Goal: Task Accomplishment & Management: Manage account settings

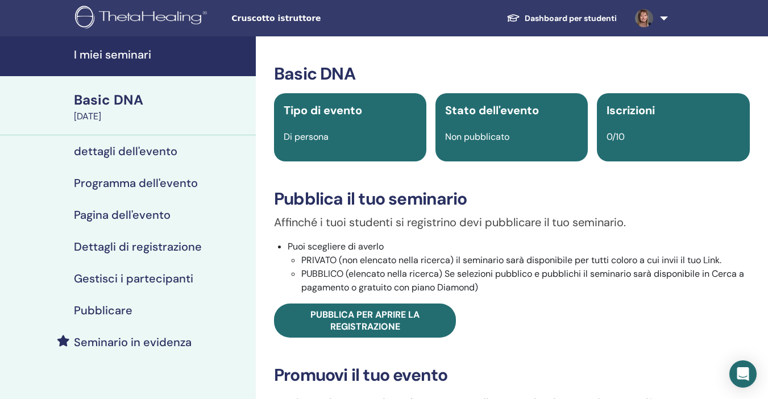
click at [85, 52] on h4 "I miei seminari" at bounding box center [161, 55] width 175 height 14
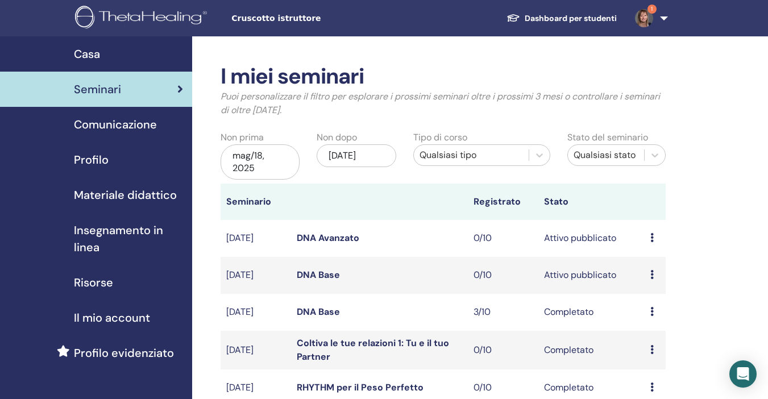
click at [276, 160] on div "mag/18, 2025" at bounding box center [259, 161] width 79 height 35
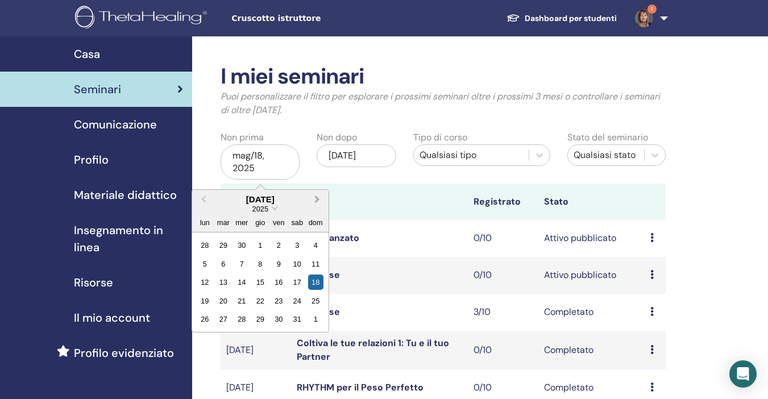
click at [316, 202] on button "Next Month" at bounding box center [318, 200] width 18 height 18
click at [208, 298] on div "18" at bounding box center [204, 300] width 15 height 15
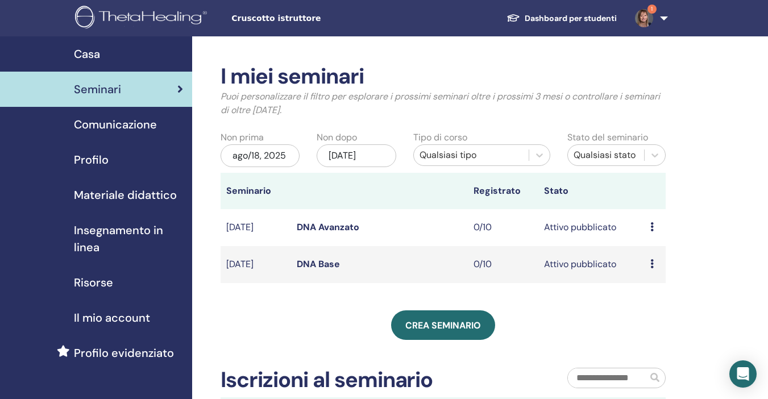
click at [386, 152] on div "nov/18, 2025" at bounding box center [355, 155] width 79 height 23
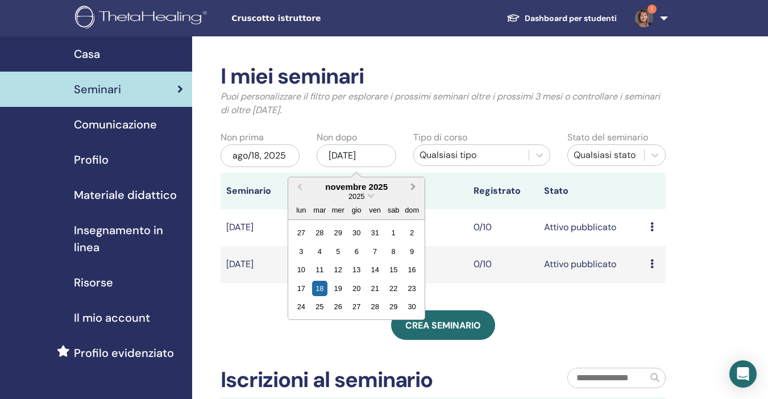
click at [413, 189] on span "Next Month" at bounding box center [413, 187] width 0 height 12
click at [341, 290] on div "18" at bounding box center [337, 288] width 15 height 15
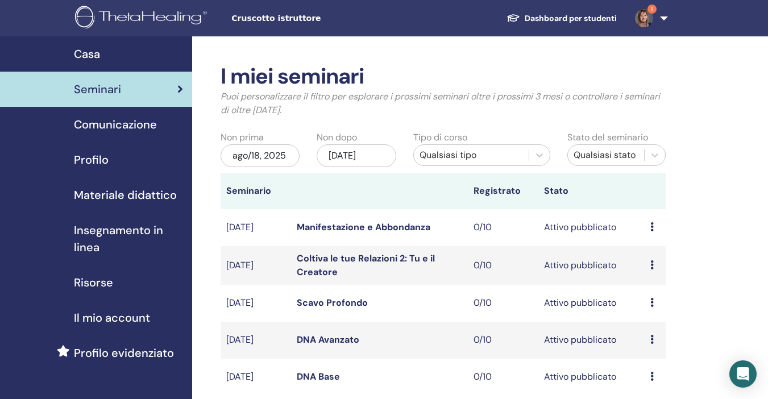
click at [268, 305] on td "nov/29, 2025" at bounding box center [255, 303] width 70 height 37
click at [315, 303] on link "Scavo Profondo" at bounding box center [332, 303] width 71 height 12
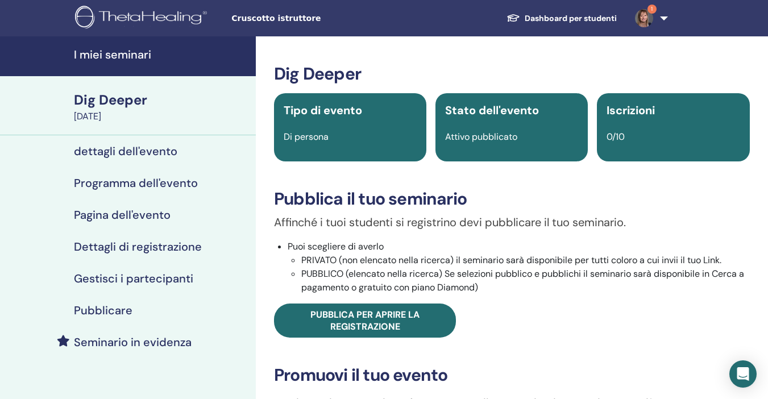
click at [152, 153] on h4 "dettagli dell'evento" at bounding box center [125, 151] width 103 height 14
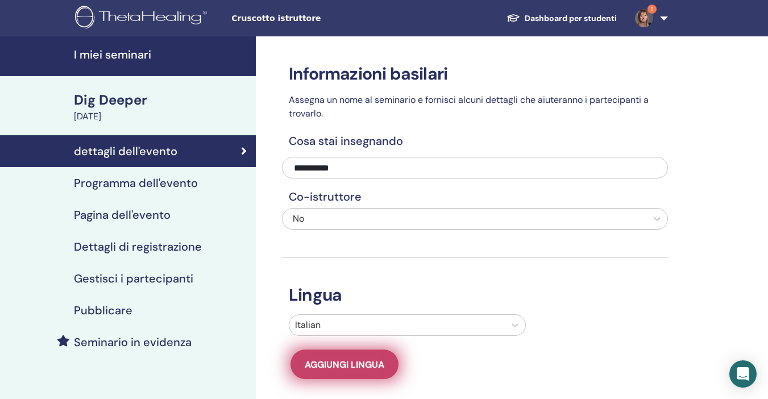
click at [370, 360] on span "Aggiungi lingua" at bounding box center [345, 365] width 80 height 12
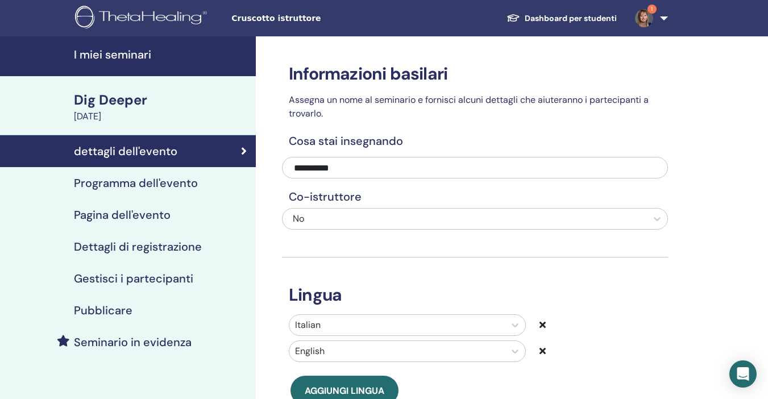
click at [541, 351] on icon at bounding box center [542, 350] width 6 height 9
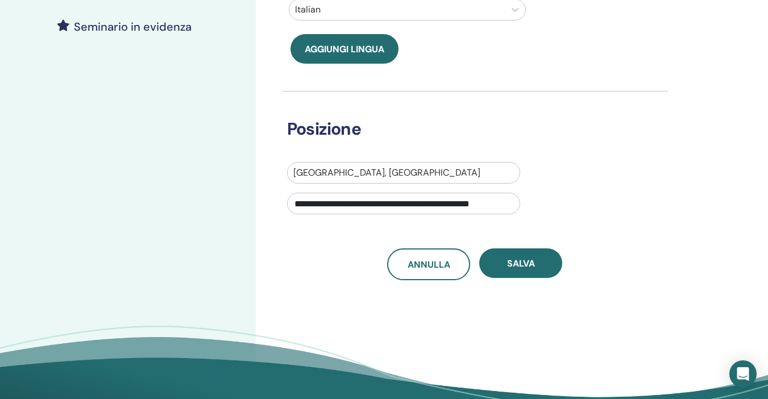
scroll to position [341, 0]
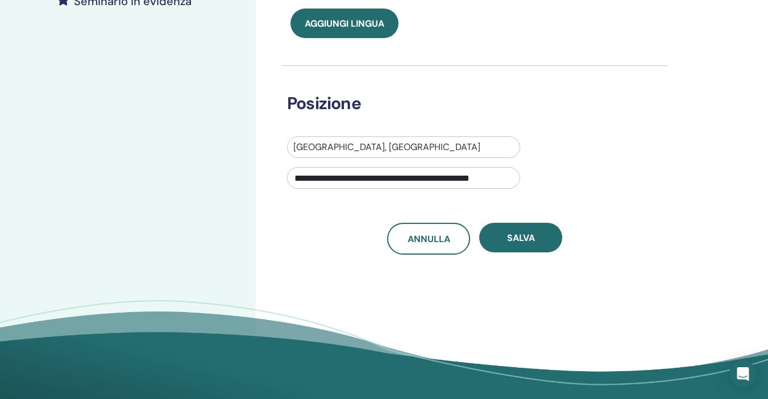
click at [431, 176] on input "**********" at bounding box center [403, 178] width 233 height 22
paste input "**********"
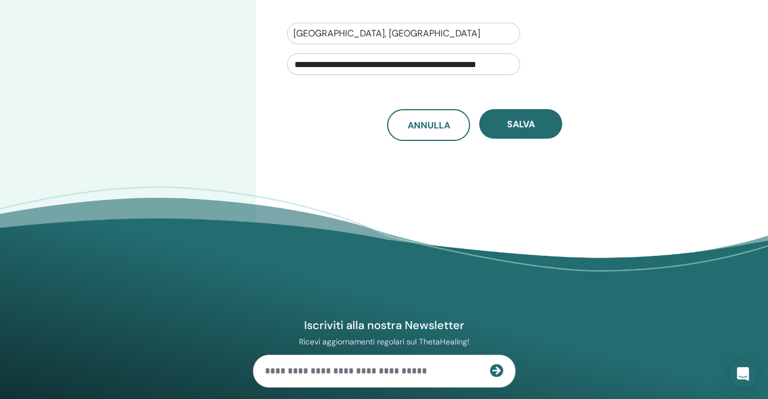
scroll to position [0, 0]
type input "**********"
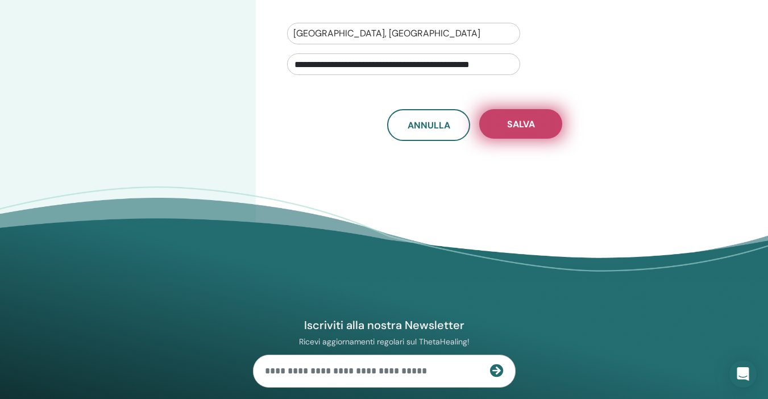
click at [515, 117] on button "Salva" at bounding box center [520, 124] width 83 height 30
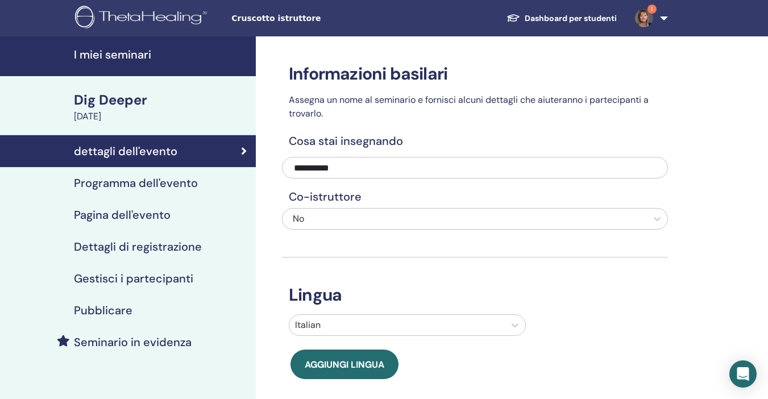
click at [178, 186] on h4 "Programma dell'evento" at bounding box center [136, 183] width 124 height 14
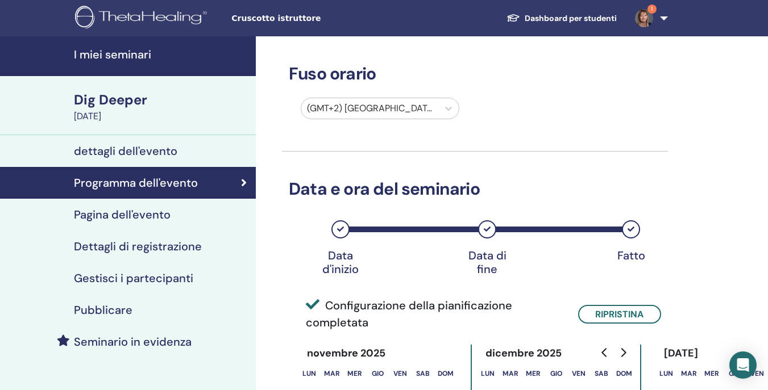
click at [132, 215] on h4 "Pagina dell'evento" at bounding box center [122, 215] width 97 height 14
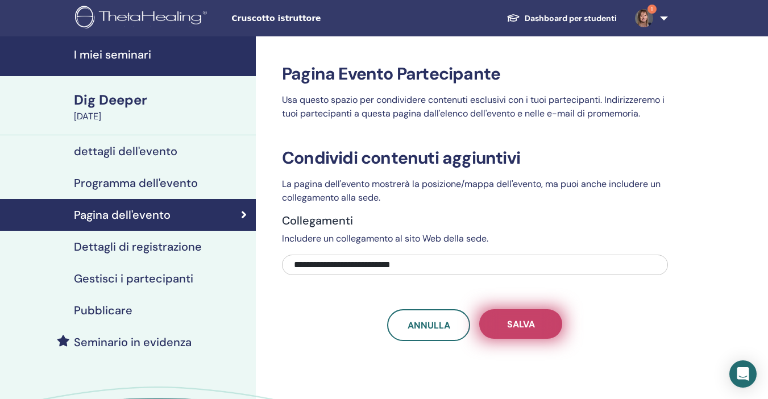
click at [505, 324] on button "Salva" at bounding box center [520, 324] width 83 height 30
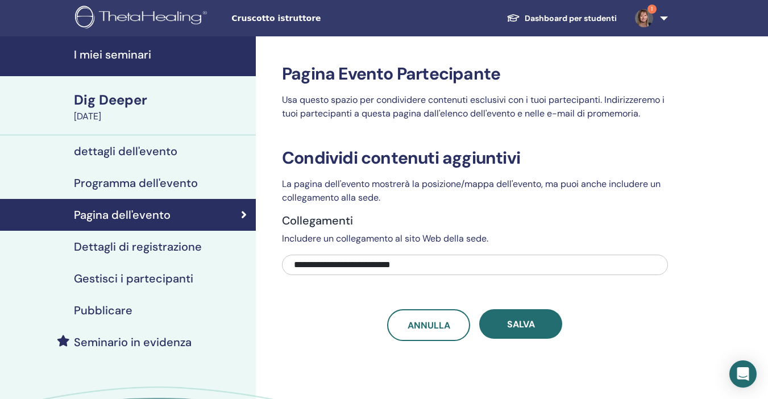
click at [174, 245] on h4 "Dettagli di registrazione" at bounding box center [138, 247] width 128 height 14
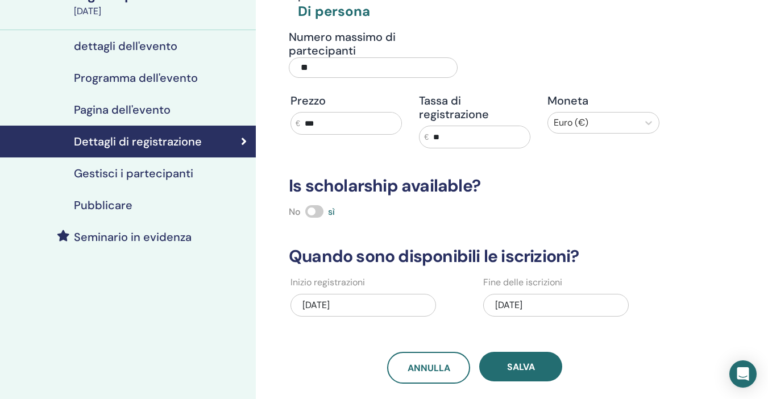
scroll to position [170, 0]
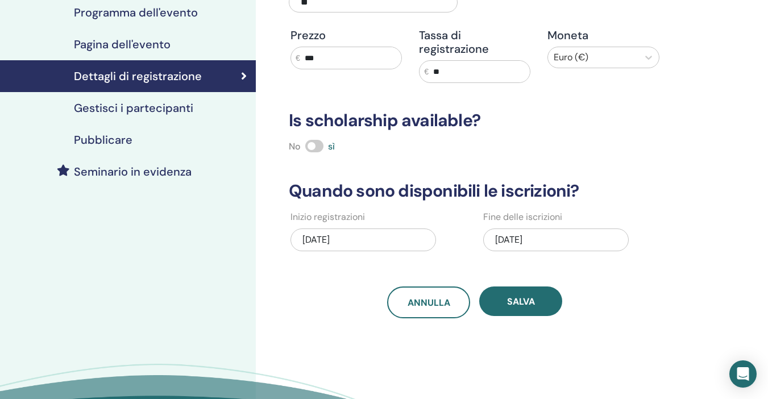
click at [369, 240] on div "08/08/2025" at bounding box center [362, 239] width 145 height 23
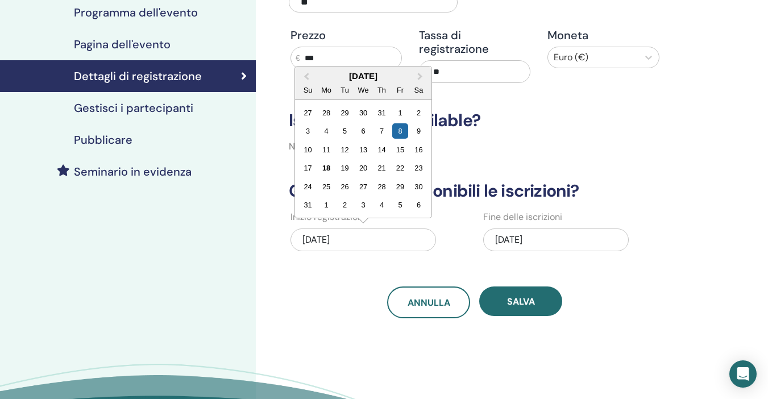
click at [553, 241] on div "11/30/2025" at bounding box center [555, 239] width 145 height 23
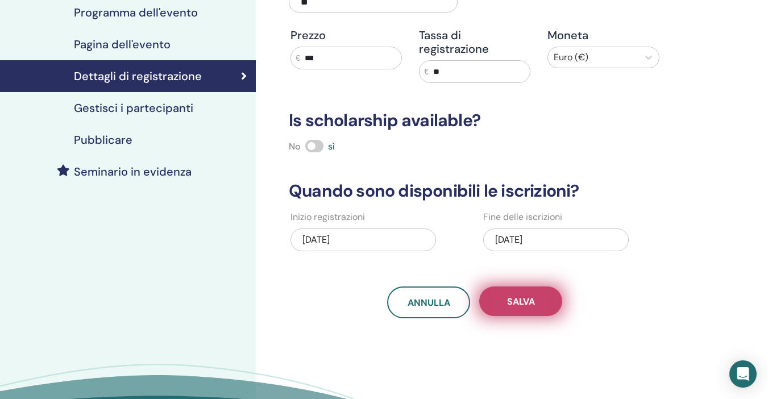
click at [527, 301] on span "Salva" at bounding box center [521, 301] width 28 height 12
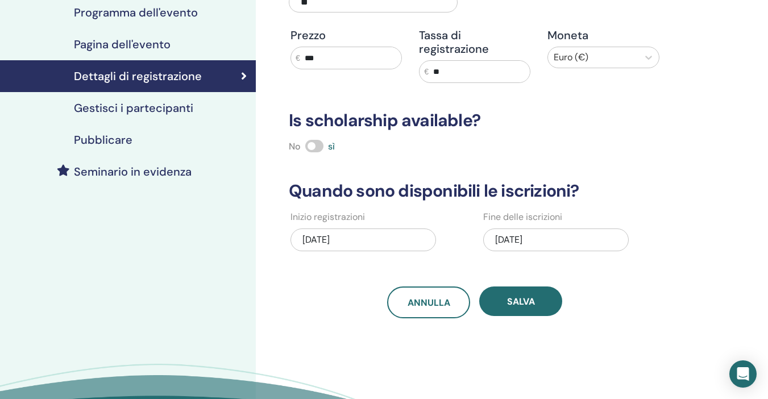
click at [111, 141] on h4 "Pubblicare" at bounding box center [103, 140] width 59 height 14
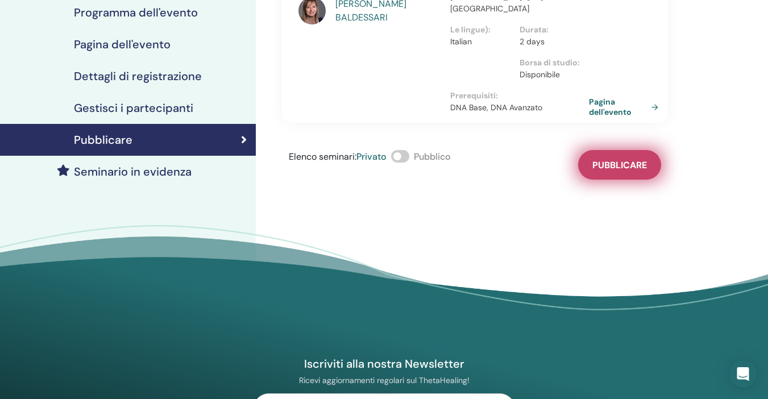
click at [641, 165] on span "Pubblicare" at bounding box center [619, 165] width 55 height 12
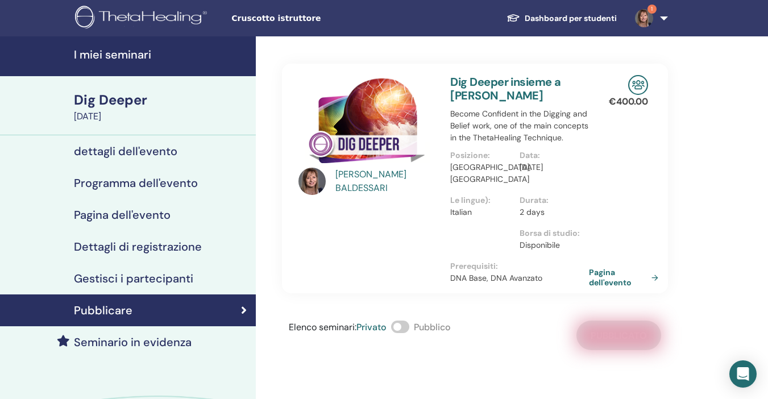
click at [102, 99] on div "Dig Deeper" at bounding box center [161, 99] width 175 height 19
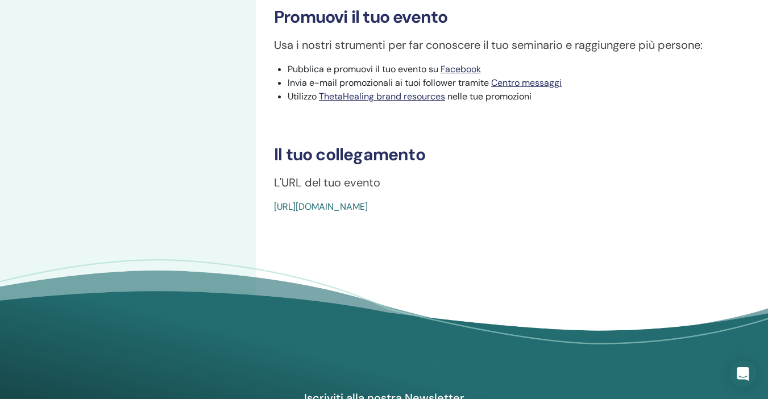
scroll to position [398, 0]
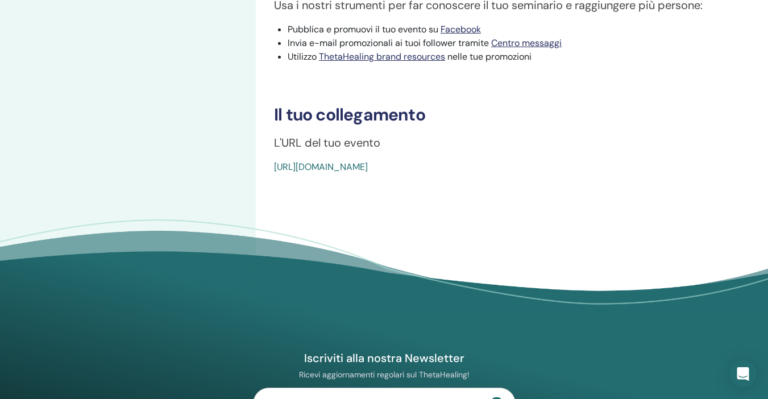
drag, startPoint x: 274, startPoint y: 140, endPoint x: 524, endPoint y: 158, distance: 250.6
copy div "L'URL del tuo evento https://www.thetahealing.com/seminar-371649-details.html"
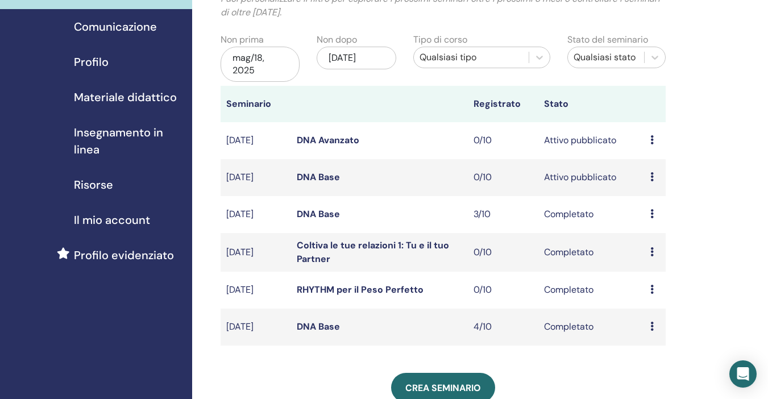
scroll to position [114, 0]
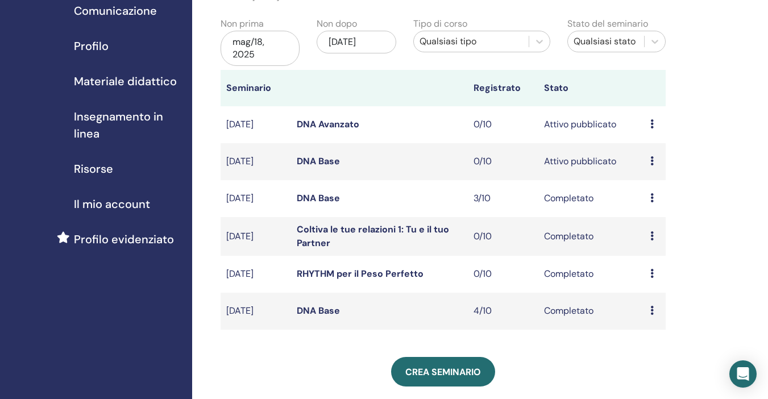
click at [286, 39] on div "mag/18, 2025" at bounding box center [259, 48] width 79 height 35
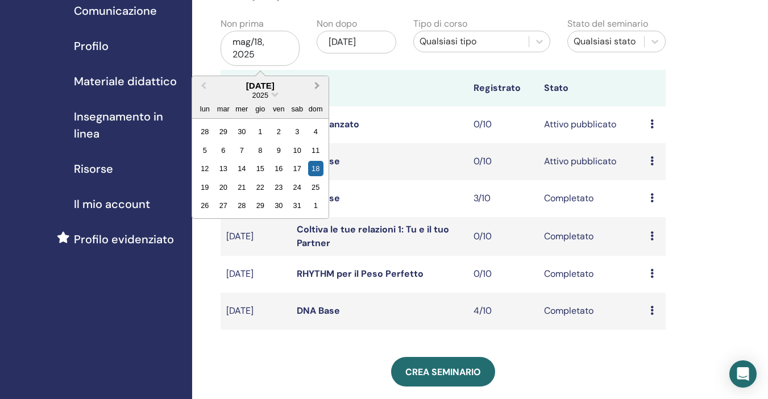
click at [317, 84] on span "Next Month" at bounding box center [317, 86] width 0 height 12
click at [203, 85] on span "Previous Month" at bounding box center [203, 86] width 0 height 12
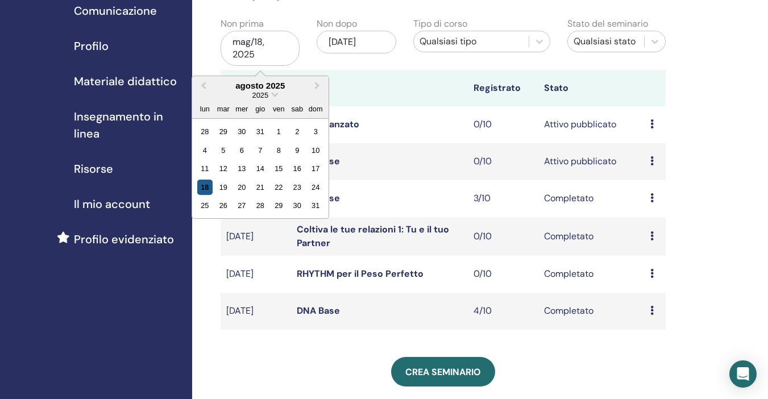
click at [208, 184] on div "18" at bounding box center [204, 187] width 15 height 15
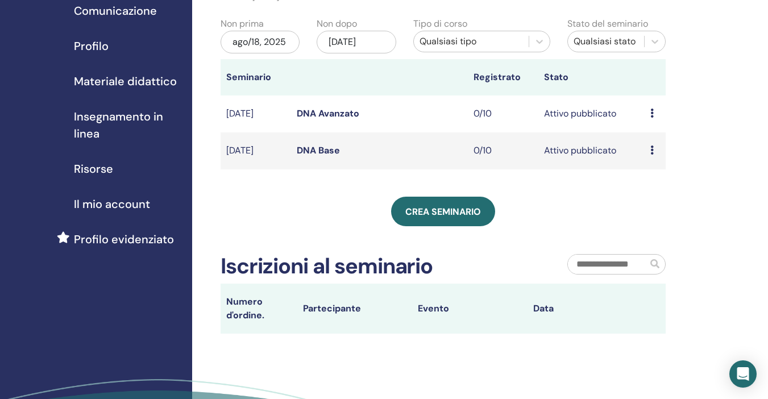
click at [385, 43] on div "nov/18, 2025" at bounding box center [355, 42] width 79 height 23
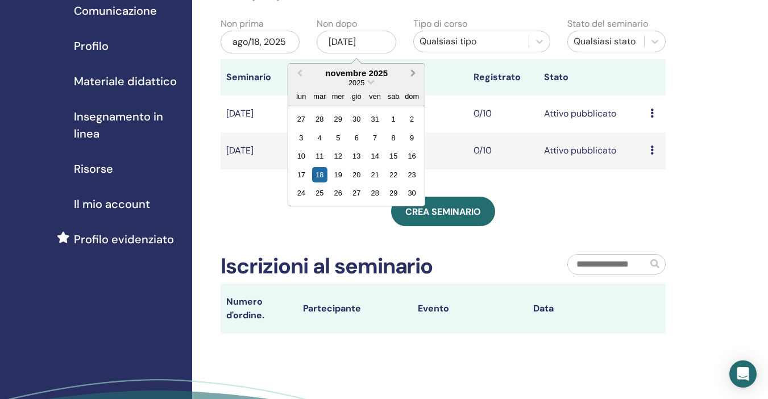
click at [413, 72] on span "Next Month" at bounding box center [413, 73] width 0 height 12
click at [339, 176] on div "18" at bounding box center [337, 174] width 15 height 15
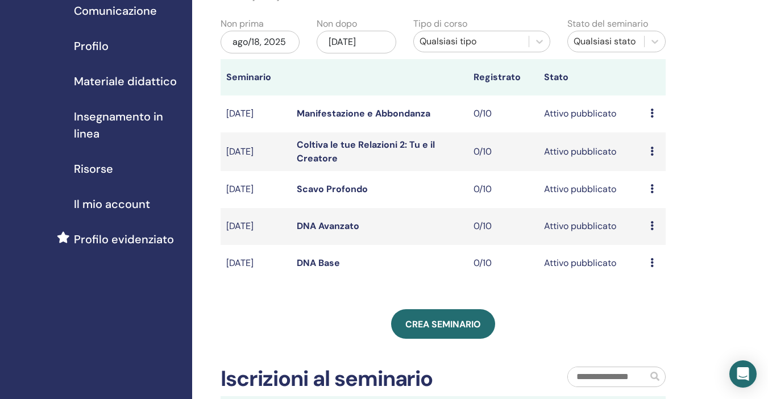
click at [323, 148] on link "Coltiva le tue Relazioni 2: Tu e il Creatore" at bounding box center [366, 152] width 138 height 26
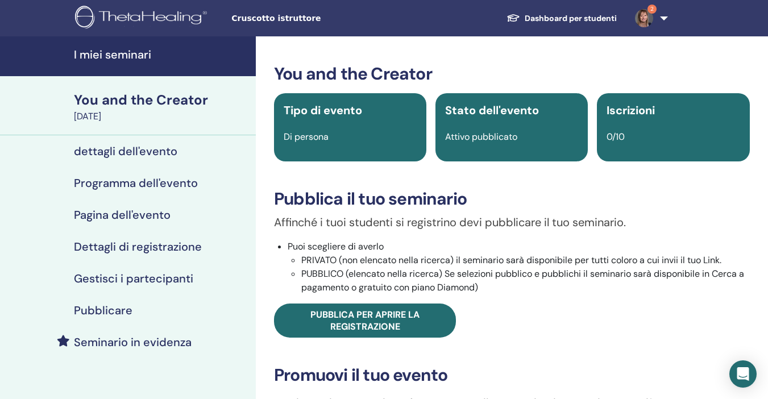
click at [137, 152] on h4 "dettagli dell'evento" at bounding box center [125, 151] width 103 height 14
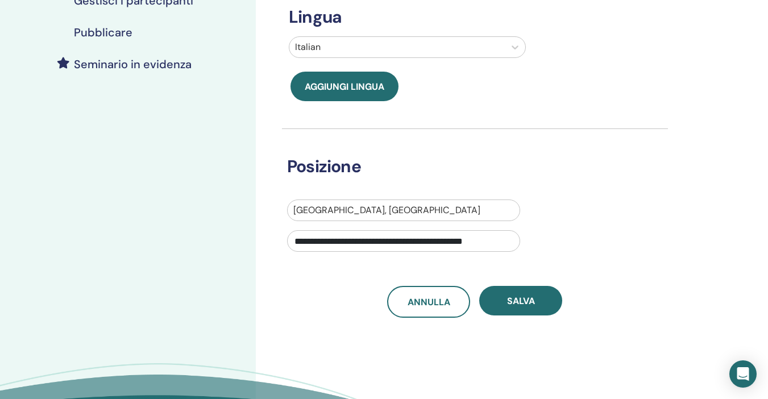
scroll to position [284, 0]
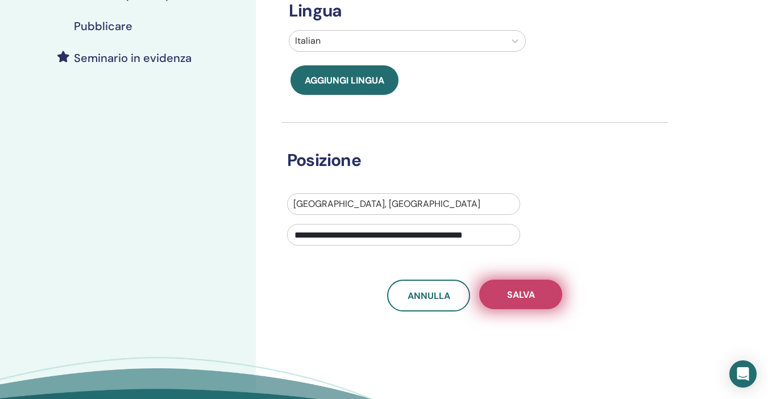
click at [526, 297] on span "Salva" at bounding box center [521, 295] width 28 height 12
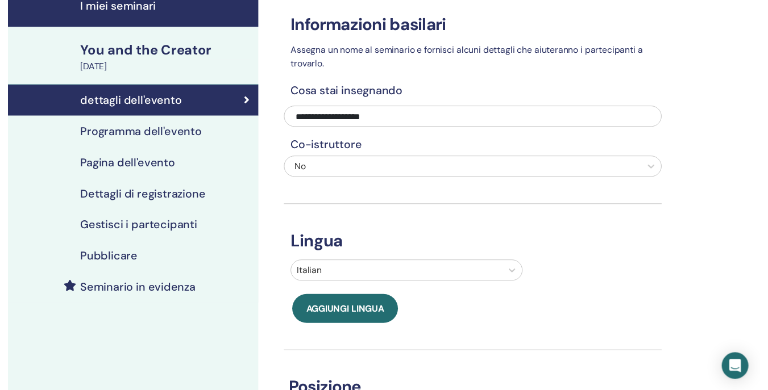
scroll to position [43, 0]
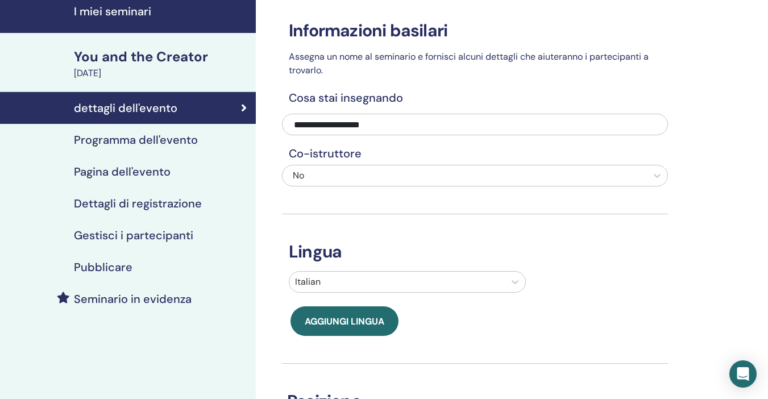
click at [166, 137] on h4 "Programma dell'evento" at bounding box center [136, 140] width 124 height 14
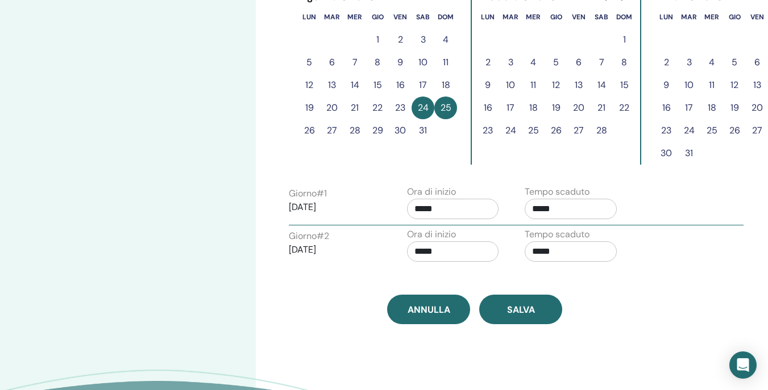
scroll to position [384, 0]
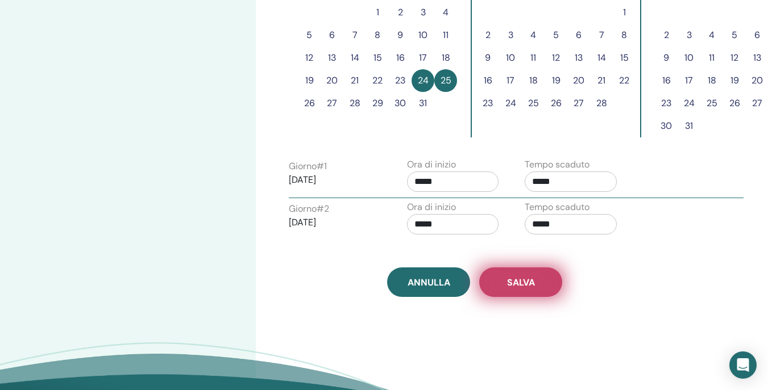
click at [525, 282] on span "Salva" at bounding box center [521, 283] width 28 height 12
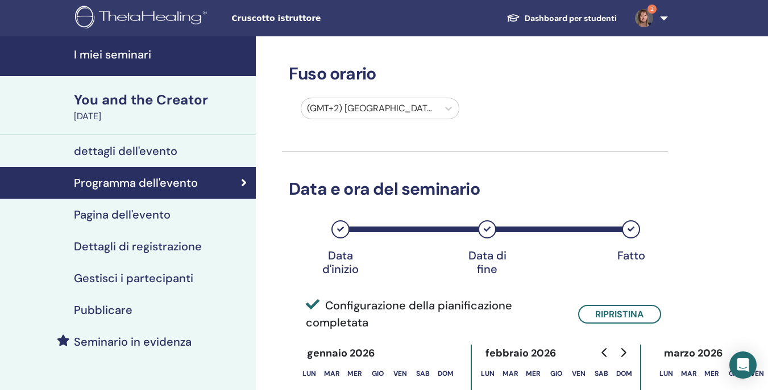
click at [145, 217] on h4 "Pagina dell'evento" at bounding box center [122, 215] width 97 height 14
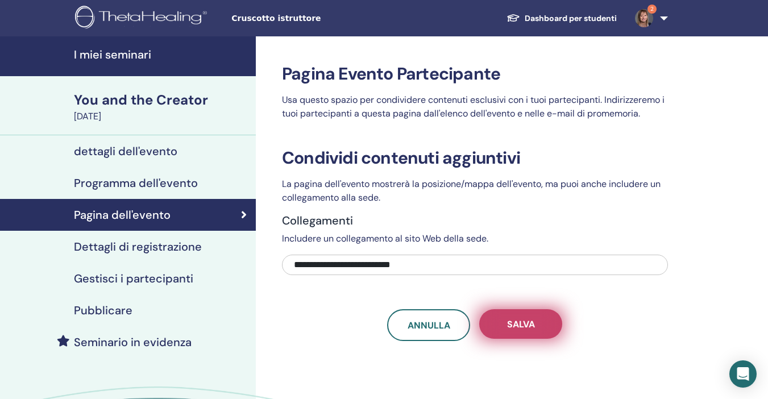
click at [521, 322] on span "Salva" at bounding box center [521, 324] width 28 height 12
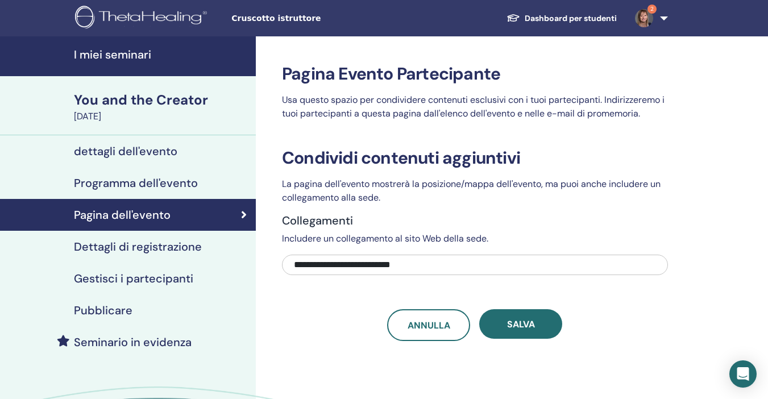
click at [149, 248] on h4 "Dettagli di registrazione" at bounding box center [138, 247] width 128 height 14
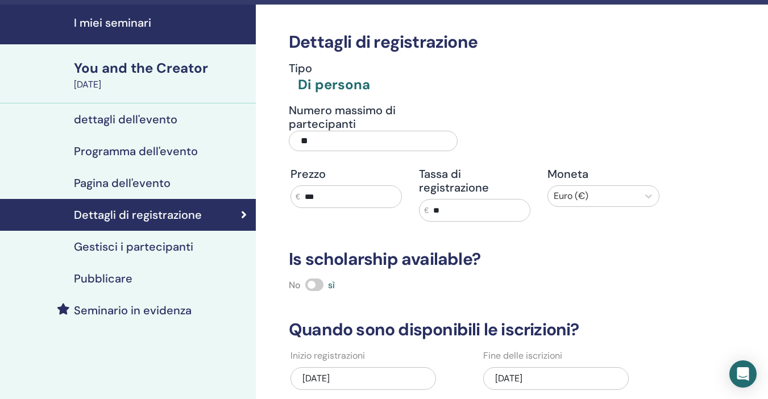
scroll to position [57, 0]
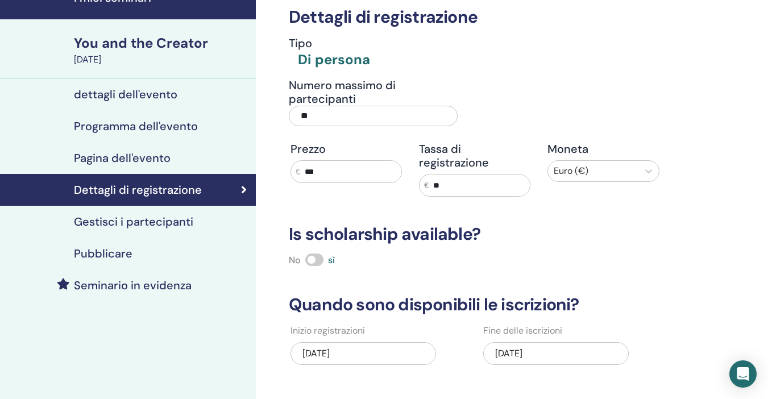
click at [372, 351] on div "08/07/2025" at bounding box center [362, 353] width 145 height 23
click at [570, 356] on div "01/25/2026" at bounding box center [555, 353] width 145 height 23
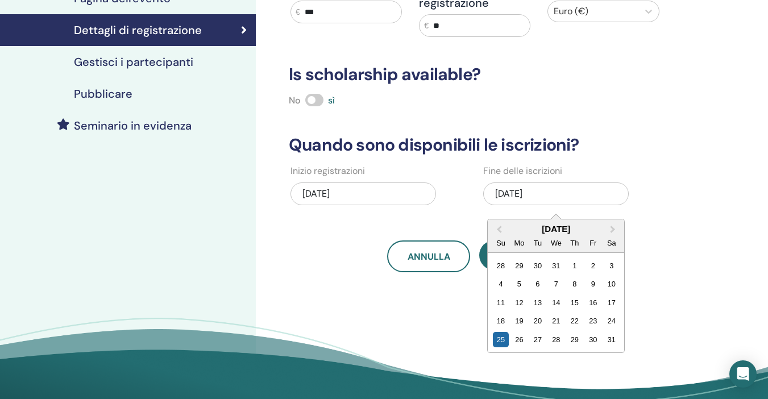
scroll to position [227, 0]
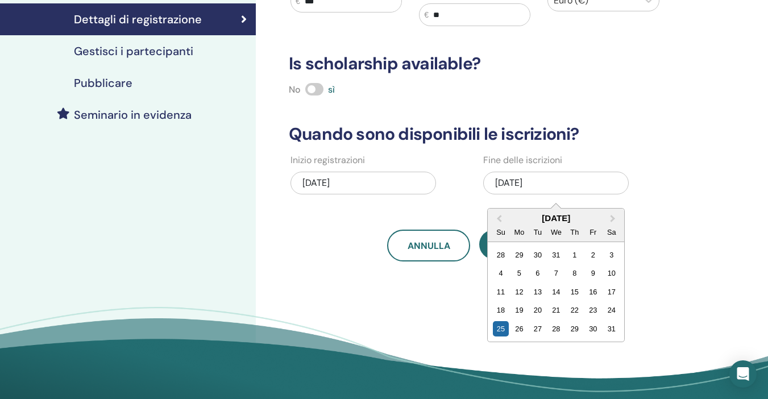
click at [283, 202] on div "Inizio registrazioni 08/07/2025" at bounding box center [378, 177] width 193 height 49
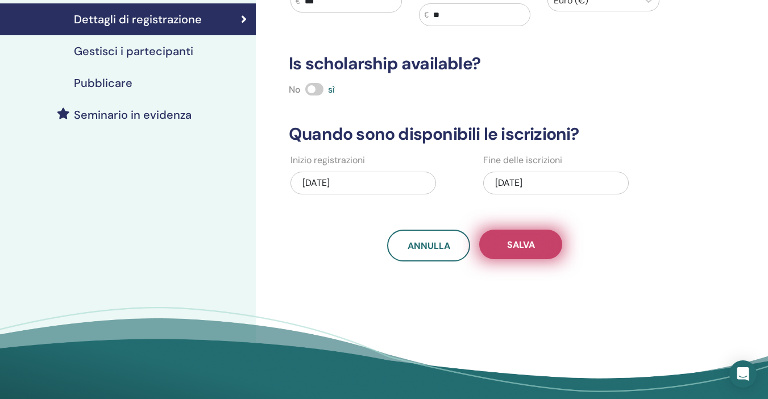
click at [525, 247] on span "Salva" at bounding box center [521, 245] width 28 height 12
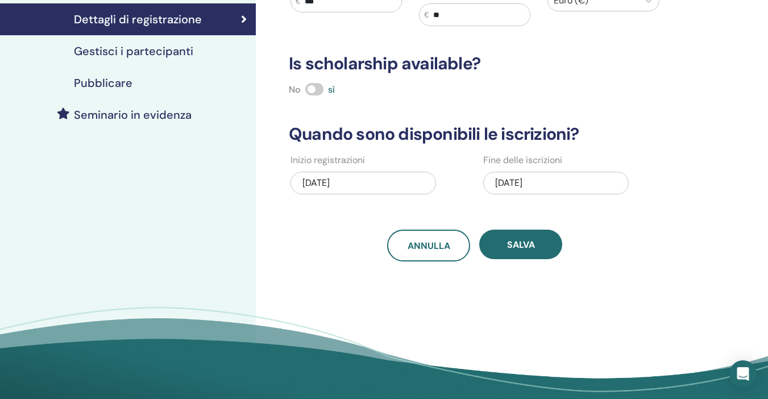
click at [106, 81] on h4 "Pubblicare" at bounding box center [103, 83] width 59 height 14
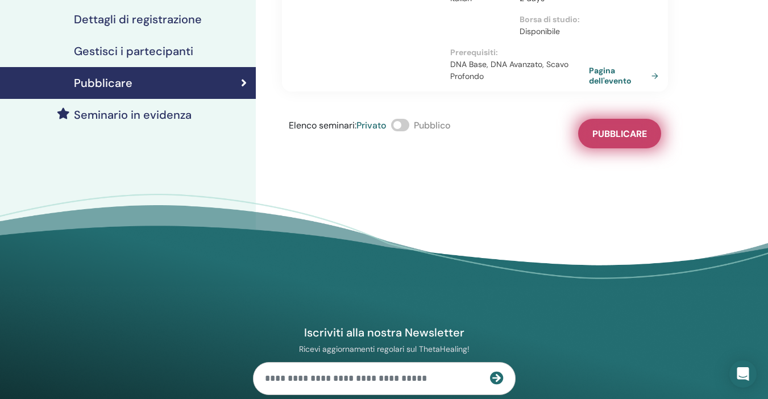
click at [627, 135] on span "Pubblicare" at bounding box center [619, 134] width 55 height 12
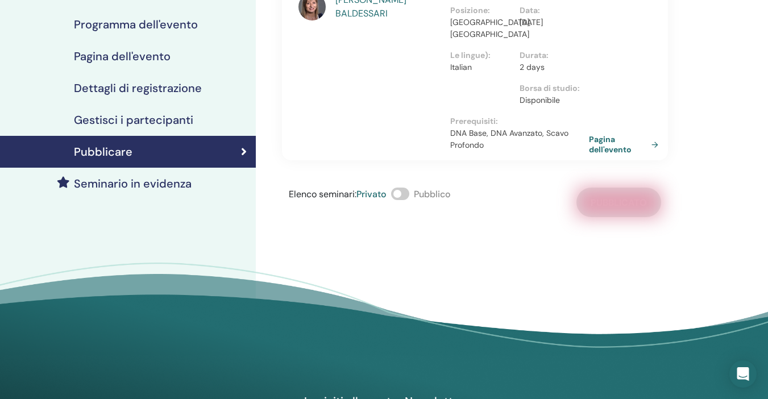
scroll to position [57, 0]
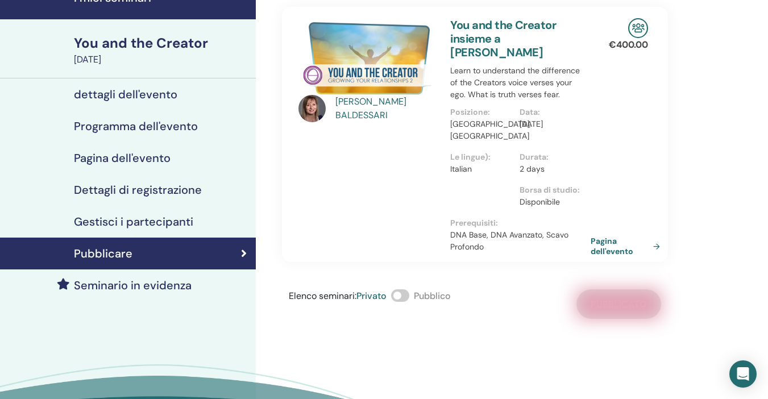
click at [604, 248] on link "Pagina dell'evento" at bounding box center [627, 246] width 74 height 20
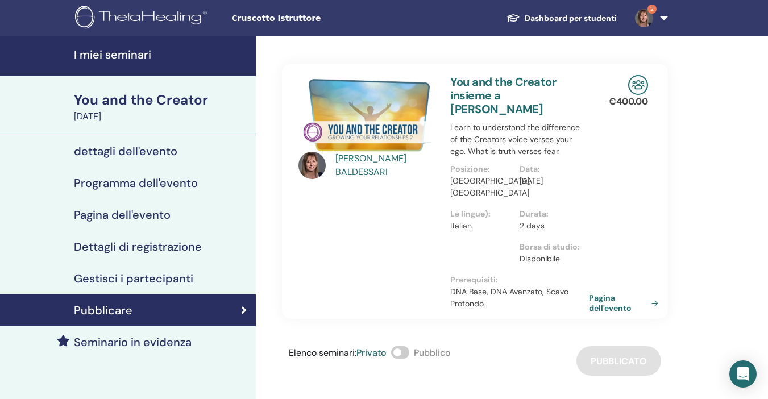
click at [119, 101] on div "You and the Creator" at bounding box center [161, 99] width 175 height 19
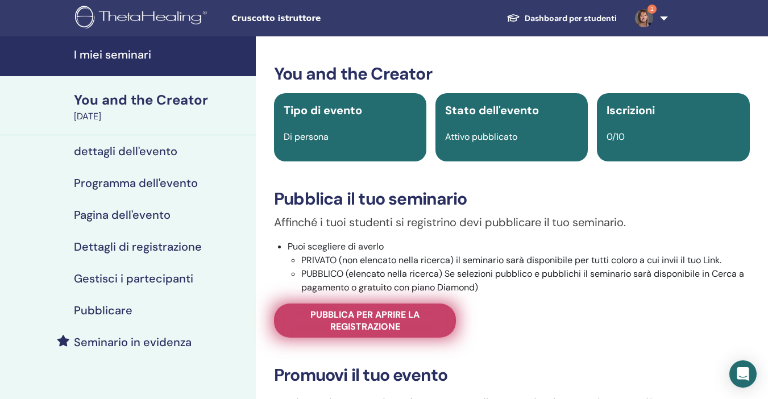
click at [357, 321] on span "Pubblica per aprire la registrazione" at bounding box center [364, 321] width 153 height 24
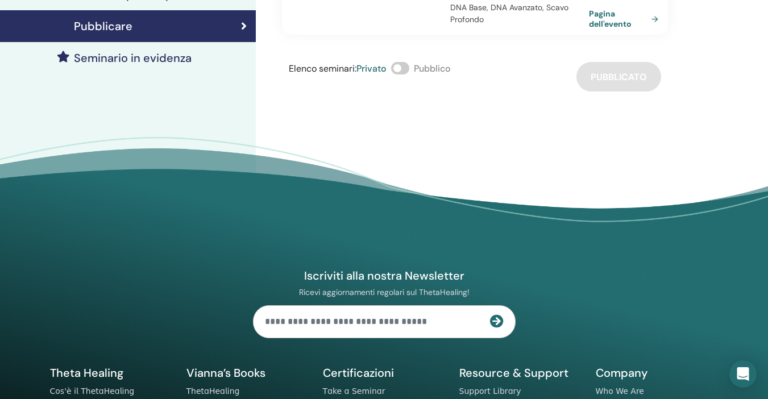
scroll to position [57, 0]
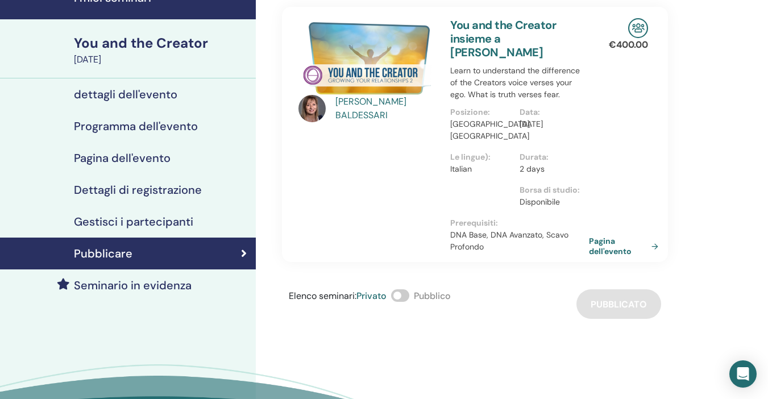
click at [115, 39] on div "You and the Creator" at bounding box center [161, 43] width 175 height 19
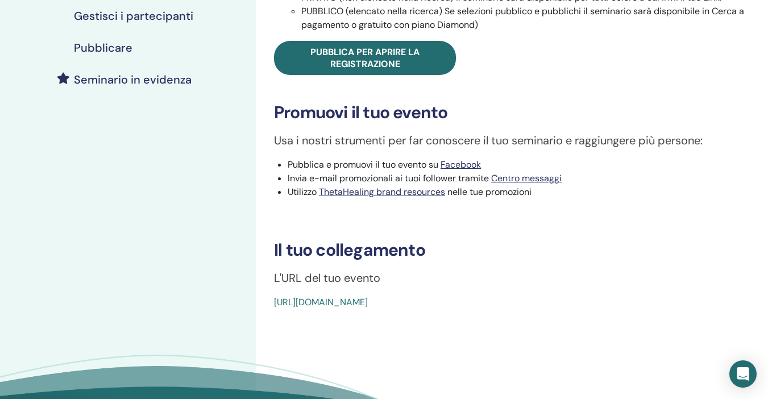
scroll to position [284, 0]
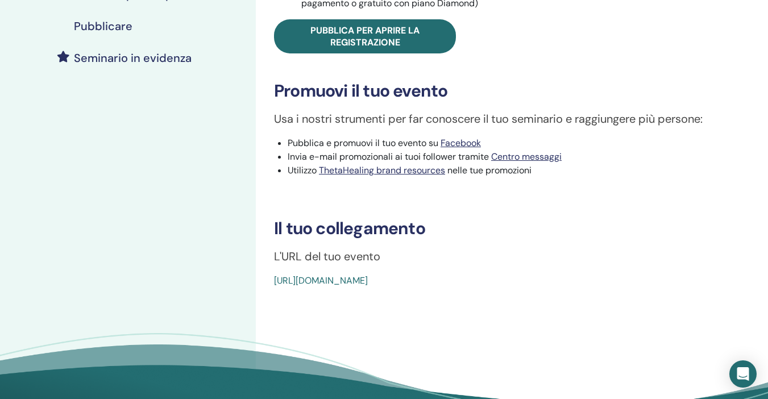
drag, startPoint x: 275, startPoint y: 231, endPoint x: 533, endPoint y: 286, distance: 263.8
click at [533, 286] on div "You and the Creator Tipo di evento Di persona Stato dell'evento Attivo pubblica…" at bounding box center [511, 34] width 498 height 508
copy div "Il tuo collegamento L'URL del tuo evento [URL][DOMAIN_NAME]"
drag, startPoint x: 490, startPoint y: 282, endPoint x: 437, endPoint y: 311, distance: 60.5
click at [464, 316] on div "You and the Creator Tipo di evento Di persona Stato dell'evento Attivo pubblica…" at bounding box center [512, 99] width 512 height 694
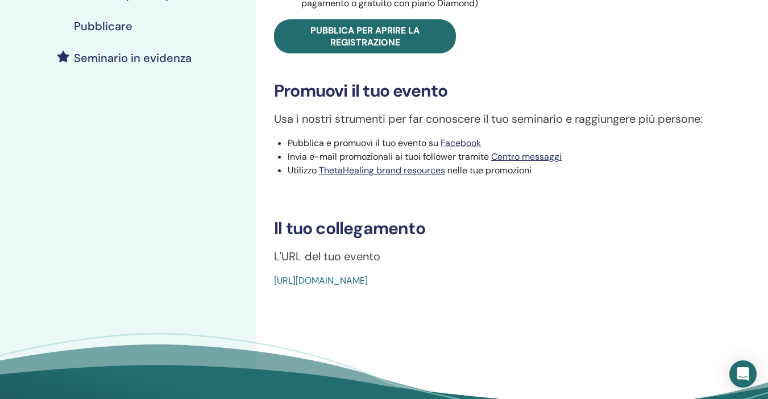
click at [331, 286] on link "[URL][DOMAIN_NAME]" at bounding box center [321, 280] width 94 height 12
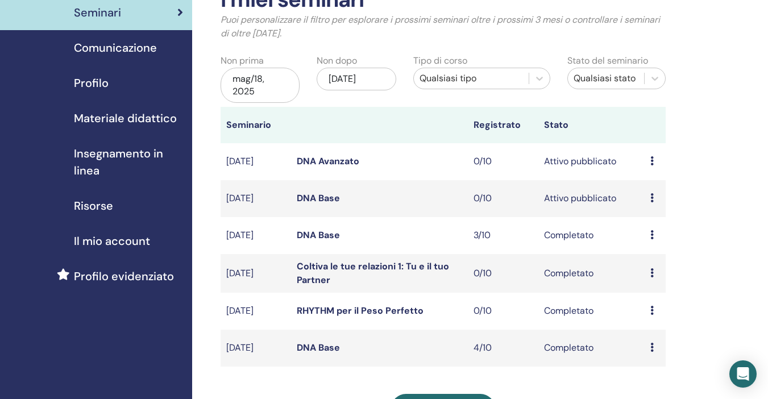
scroll to position [57, 0]
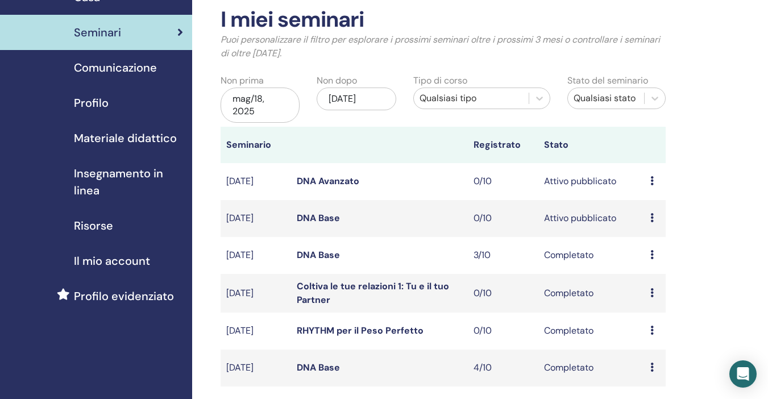
click at [280, 101] on div "mag/18, 2025" at bounding box center [259, 104] width 79 height 35
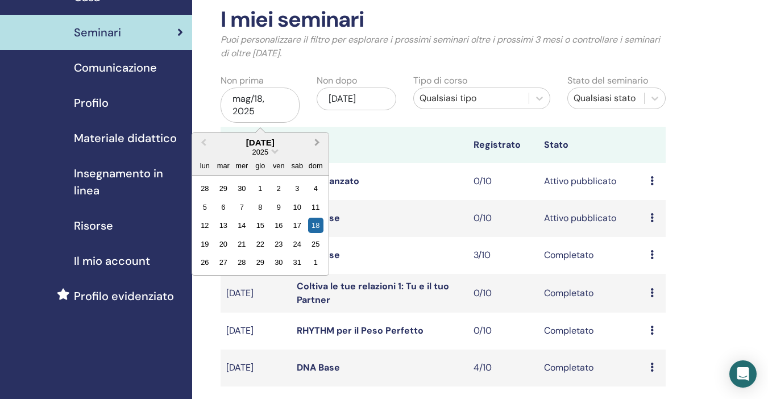
click at [317, 142] on span "Next Month" at bounding box center [317, 142] width 0 height 12
click at [204, 245] on div "18" at bounding box center [204, 243] width 15 height 15
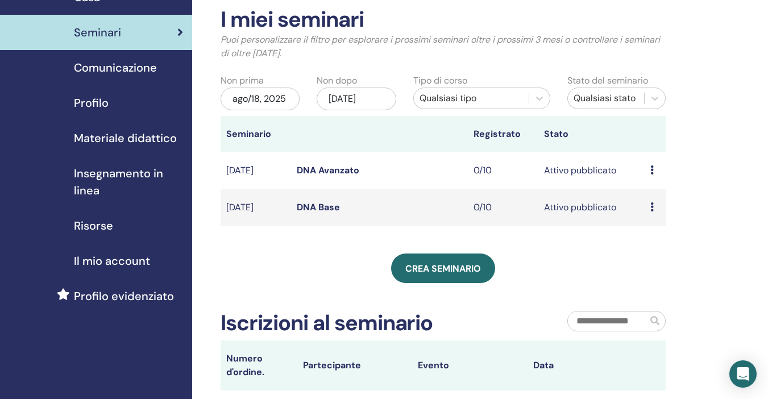
click at [391, 97] on div "nov/18, 2025" at bounding box center [355, 98] width 79 height 23
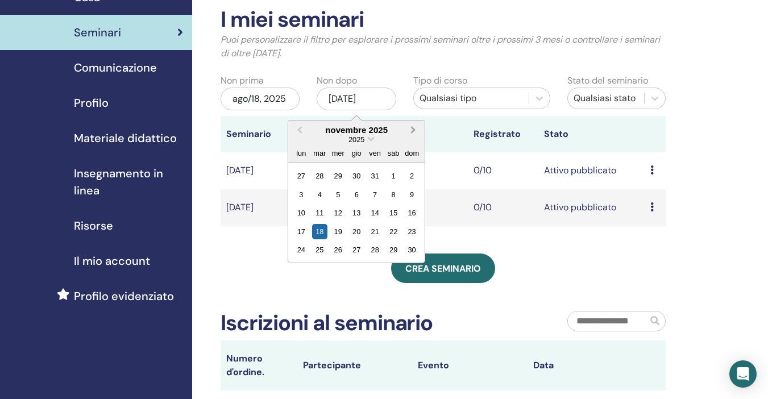
click at [413, 132] on span "Next Month" at bounding box center [413, 130] width 0 height 12
click at [337, 231] on div "18" at bounding box center [337, 231] width 15 height 15
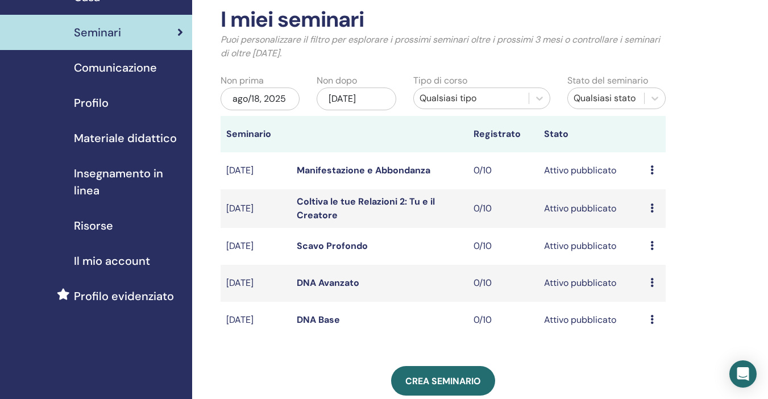
click at [327, 206] on link "Coltiva le tue Relazioni 2: Tu e il Creatore" at bounding box center [366, 208] width 138 height 26
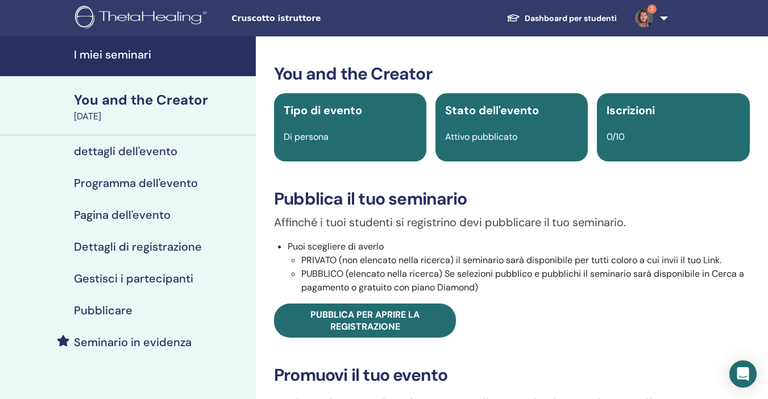
click at [124, 102] on div "You and the Creator" at bounding box center [161, 99] width 175 height 19
click at [127, 99] on div "You and the Creator" at bounding box center [161, 99] width 175 height 19
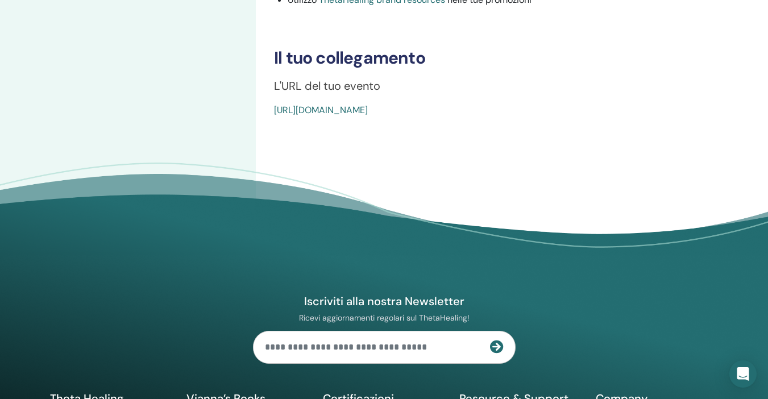
scroll to position [398, 0]
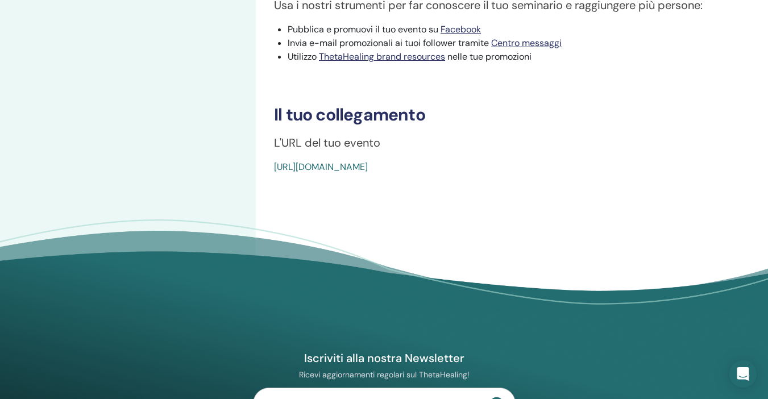
drag, startPoint x: 275, startPoint y: 114, endPoint x: 576, endPoint y: 164, distance: 305.2
copy div "Il tuo collegamento L'URL del tuo evento [URL][DOMAIN_NAME]"
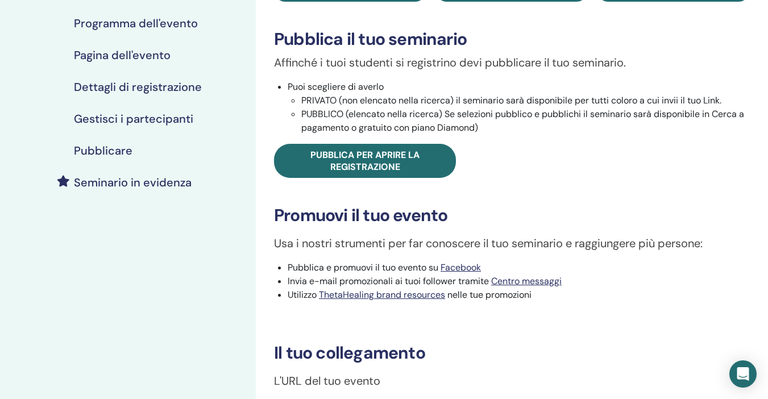
scroll to position [170, 0]
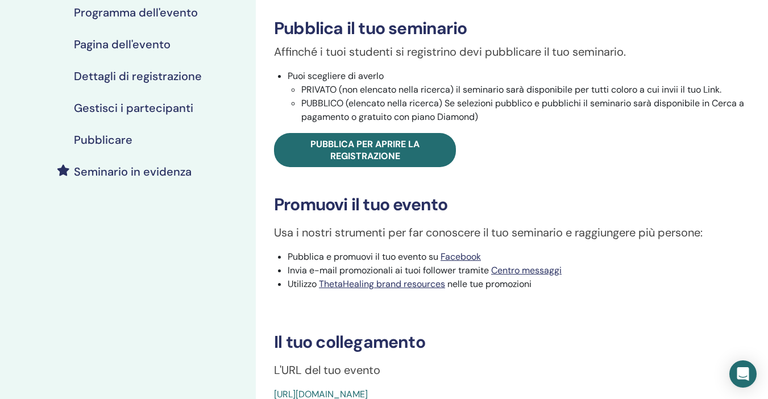
drag, startPoint x: 147, startPoint y: 222, endPoint x: 145, endPoint y: 205, distance: 17.2
click at [148, 221] on div "I miei seminari You and the Creator [DATE] dettagli dell'evento Programma dell'…" at bounding box center [128, 213] width 256 height 694
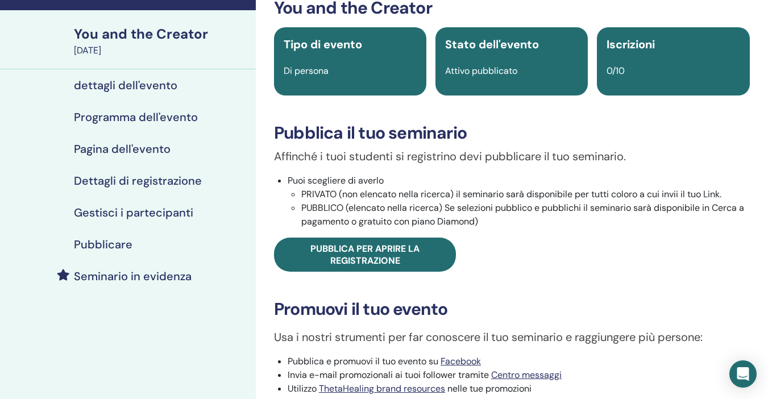
scroll to position [57, 0]
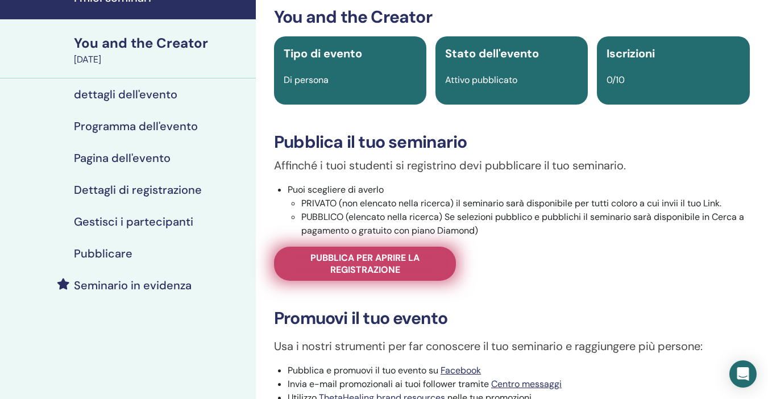
click at [373, 259] on span "Pubblica per aprire la registrazione" at bounding box center [364, 264] width 153 height 24
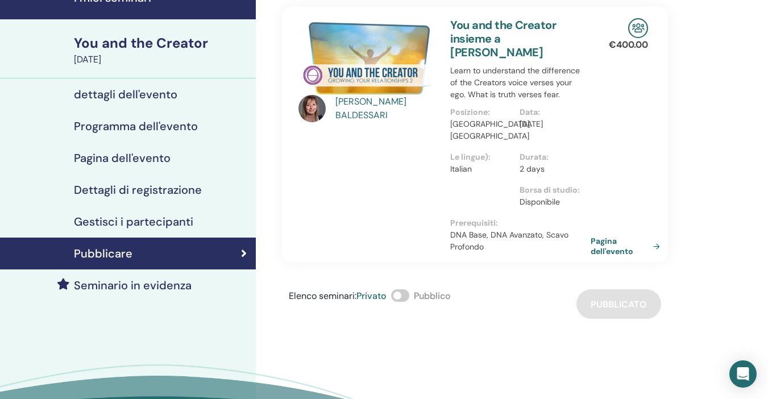
click at [611, 248] on link "Pagina dell'evento" at bounding box center [627, 246] width 74 height 20
